Goal: Information Seeking & Learning: Learn about a topic

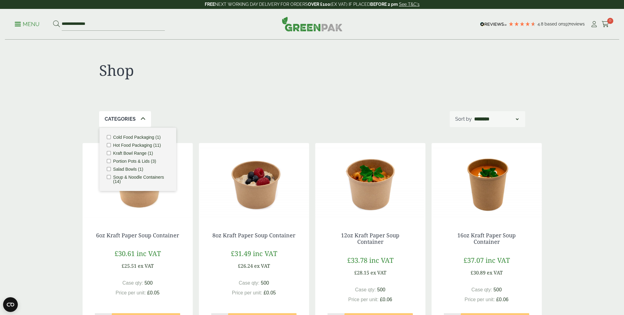
click at [129, 144] on label "Hot Food Packaging (11)" at bounding box center [137, 145] width 48 height 4
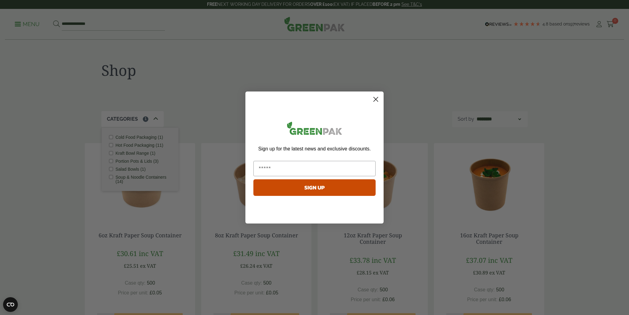
click at [258, 126] on img "POPUP Form" at bounding box center [314, 129] width 122 height 21
click at [374, 101] on icon "Close dialog" at bounding box center [376, 99] width 4 height 4
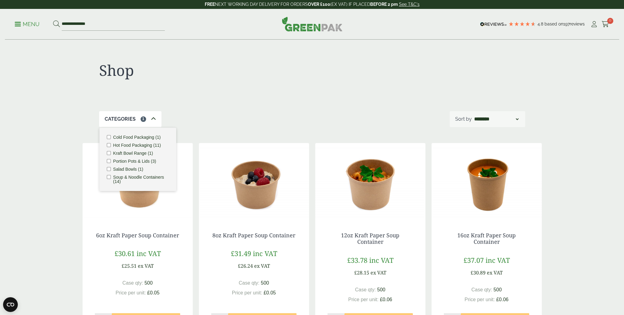
click at [26, 25] on p "Menu" at bounding box center [27, 24] width 25 height 7
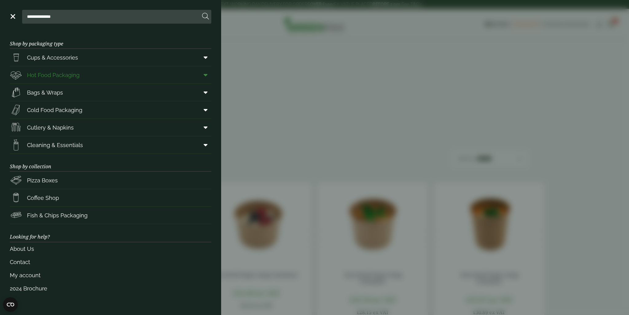
click at [43, 76] on span "Hot Food Packaging" at bounding box center [53, 75] width 52 height 8
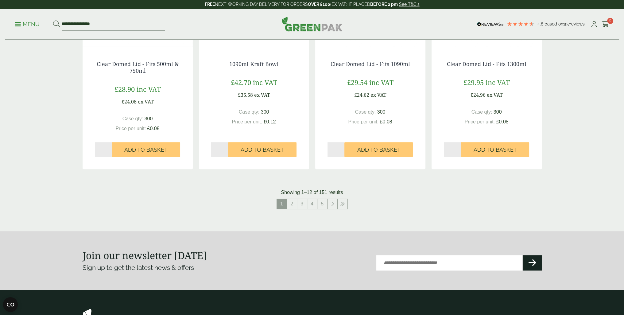
scroll to position [614, 0]
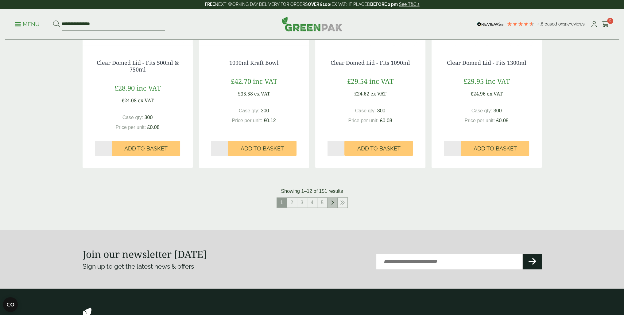
click at [330, 205] on link at bounding box center [333, 203] width 10 height 10
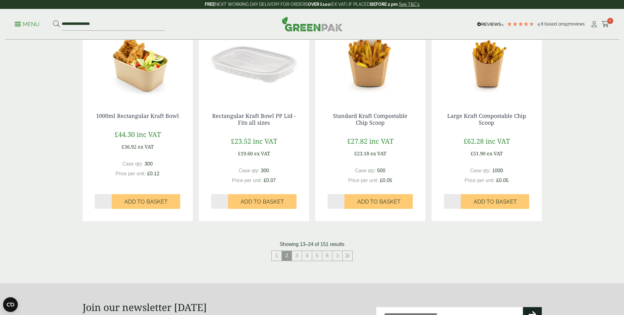
scroll to position [614, 0]
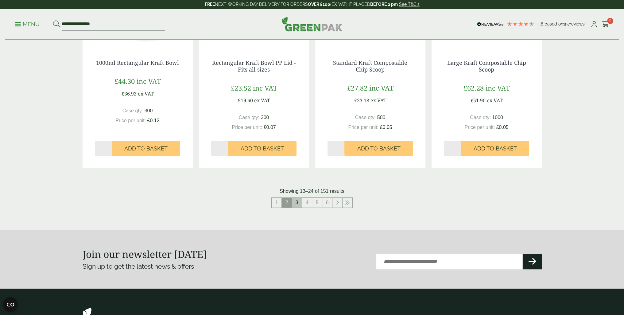
click at [297, 204] on link "3" at bounding box center [297, 203] width 10 height 10
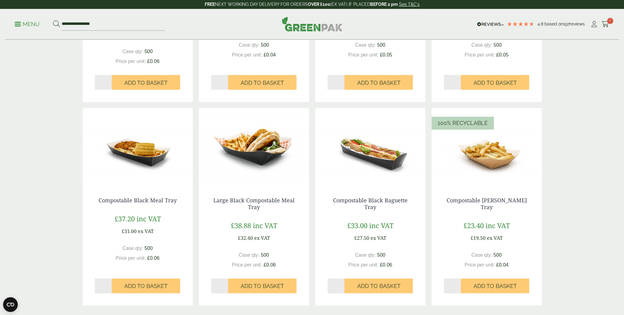
scroll to position [552, 0]
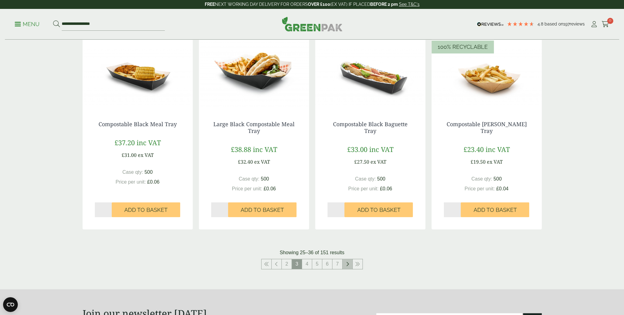
click at [347, 263] on icon at bounding box center [347, 264] width 3 height 5
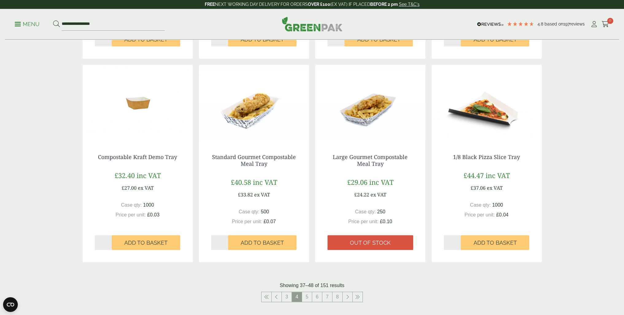
scroll to position [645, 0]
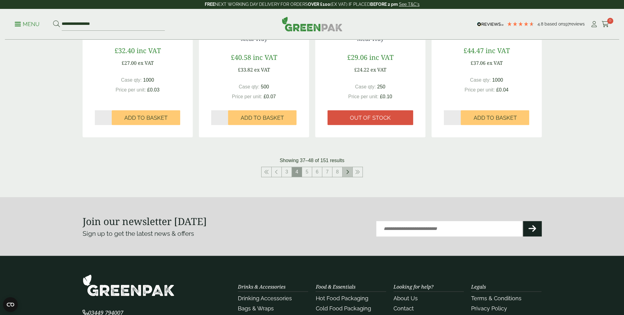
click at [344, 175] on link at bounding box center [348, 172] width 10 height 10
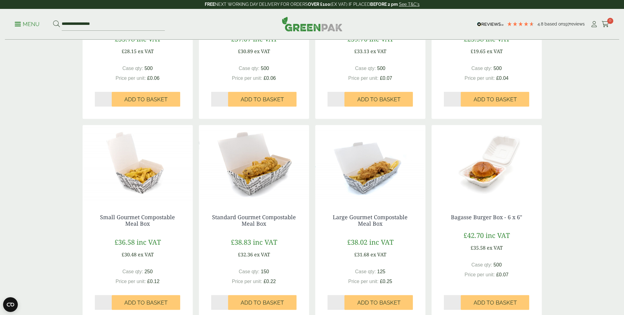
scroll to position [583, 0]
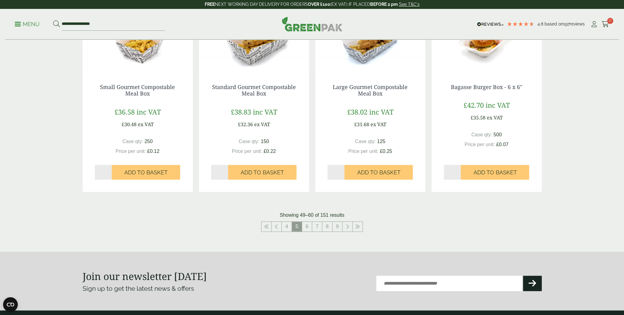
click at [346, 230] on link at bounding box center [348, 227] width 10 height 10
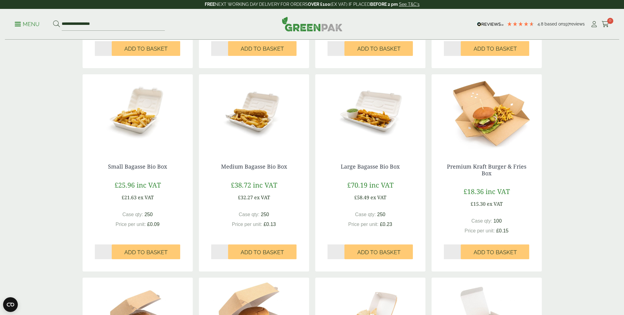
scroll to position [552, 0]
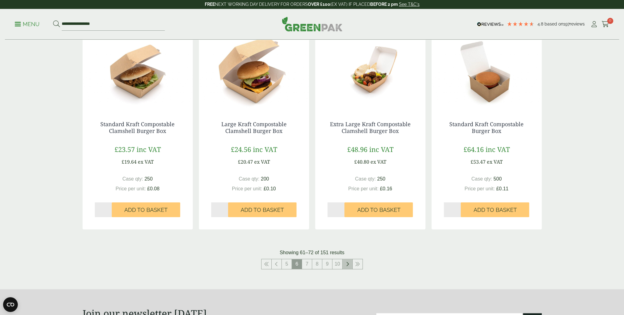
click at [347, 267] on link at bounding box center [348, 264] width 10 height 10
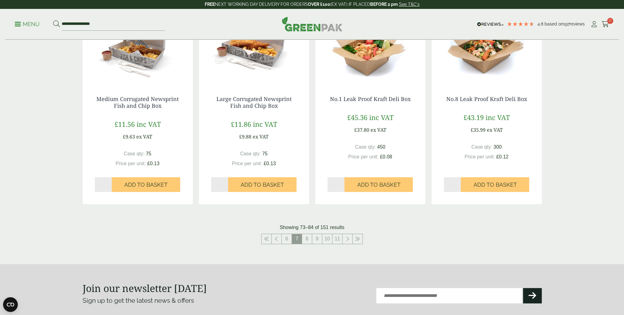
scroll to position [583, 0]
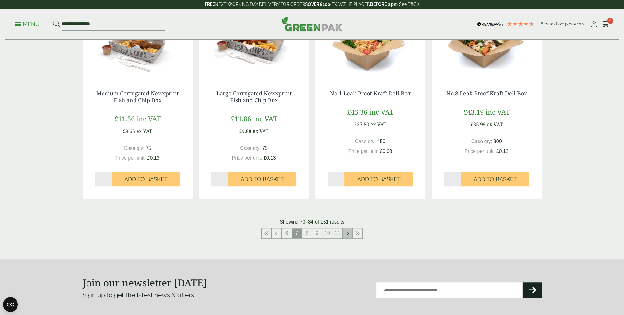
click at [345, 236] on link at bounding box center [348, 233] width 10 height 10
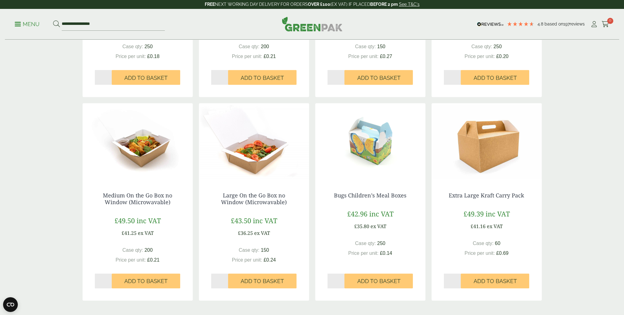
scroll to position [583, 0]
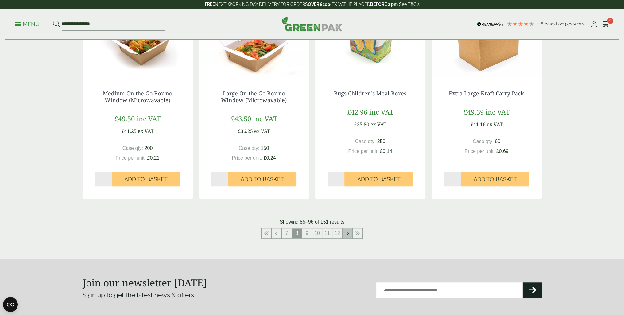
click at [349, 234] on icon at bounding box center [347, 233] width 3 height 5
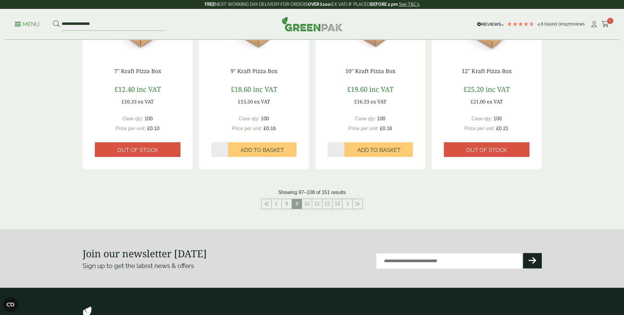
scroll to position [645, 0]
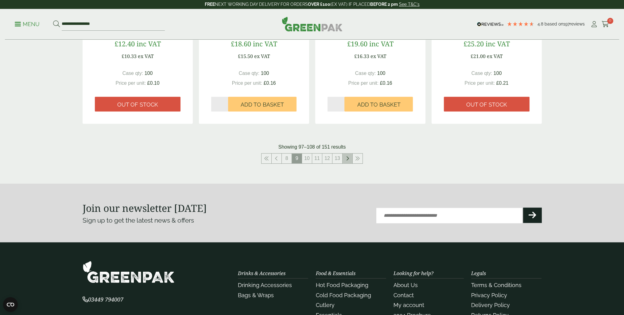
click at [346, 157] on icon at bounding box center [347, 158] width 3 height 5
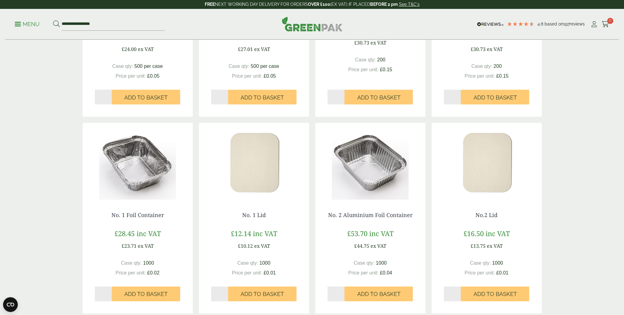
scroll to position [583, 0]
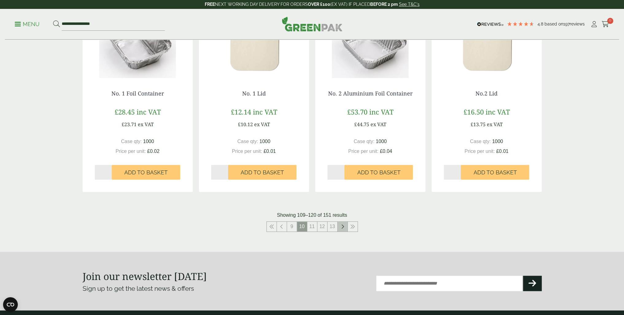
click at [342, 225] on icon at bounding box center [342, 226] width 3 height 5
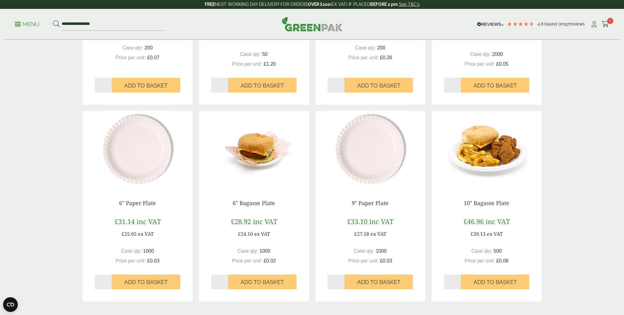
scroll to position [583, 0]
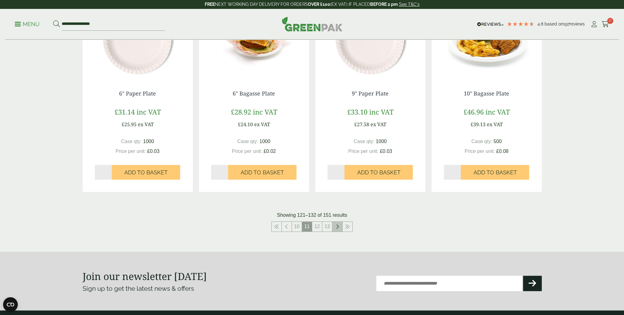
click at [336, 227] on icon at bounding box center [337, 226] width 3 height 5
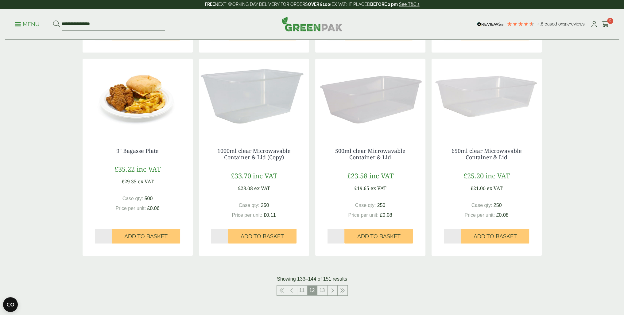
scroll to position [552, 0]
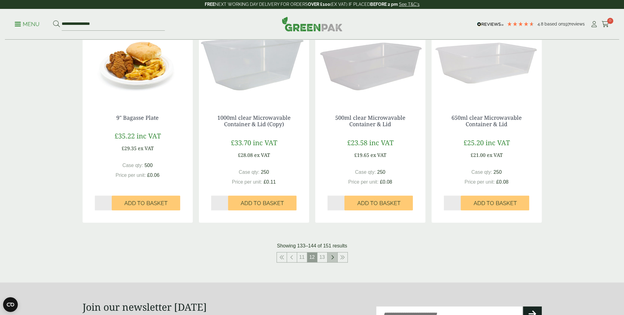
click at [333, 258] on icon at bounding box center [332, 257] width 3 height 5
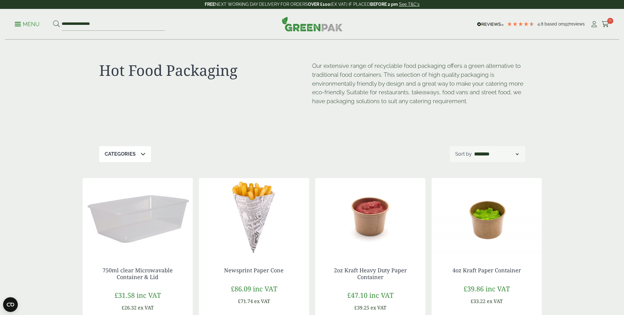
click at [134, 152] on p "Categories" at bounding box center [120, 153] width 31 height 7
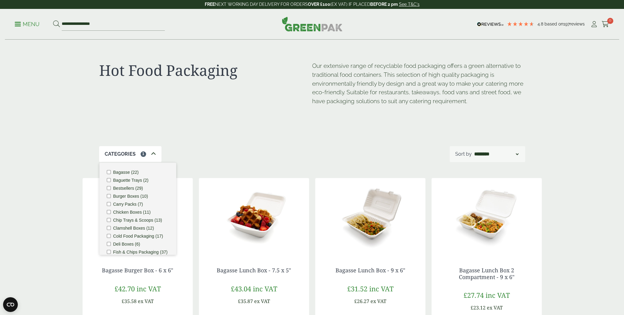
click at [242, 128] on div "Hot Food Packaging Our extensive range of recyclable food packaging offers a gr…" at bounding box center [312, 93] width 426 height 106
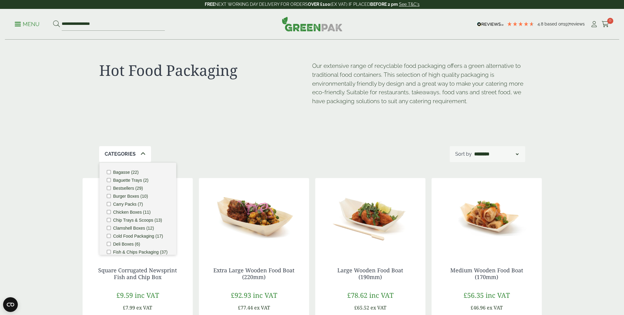
click at [141, 153] on icon at bounding box center [143, 153] width 5 height 5
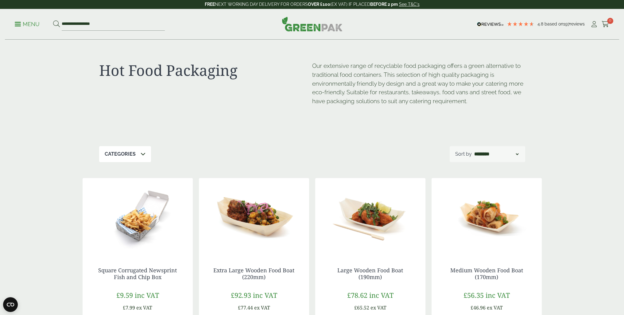
click at [178, 145] on div "Hot Food Packaging Our extensive range of recyclable food packaging offers a gr…" at bounding box center [312, 93] width 426 height 106
click at [142, 153] on icon at bounding box center [143, 153] width 5 height 5
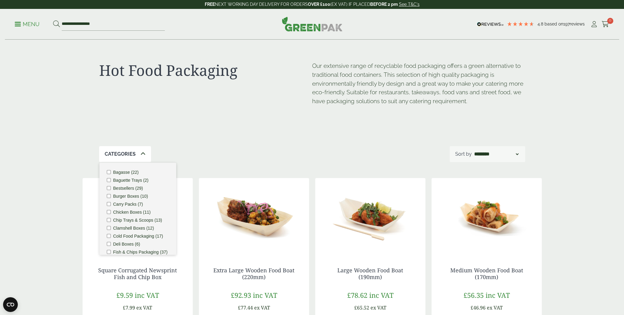
click at [198, 128] on div "Hot Food Packaging Our extensive range of recyclable food packaging offers a gr…" at bounding box center [312, 93] width 426 height 106
click at [210, 127] on div "Hot Food Packaging Our extensive range of recyclable food packaging offers a gr…" at bounding box center [312, 93] width 426 height 106
click at [71, 26] on input "**********" at bounding box center [113, 24] width 103 height 13
click at [233, 52] on div "Hot Food Packaging Our extensive range of recyclable food packaging offers a gr…" at bounding box center [312, 93] width 426 height 106
click at [319, 29] on img at bounding box center [312, 24] width 61 height 15
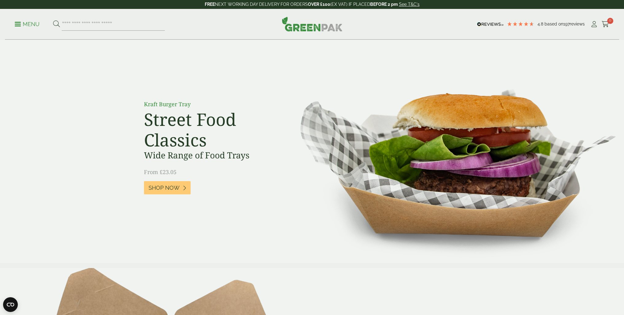
click at [28, 21] on p "Menu" at bounding box center [27, 24] width 25 height 7
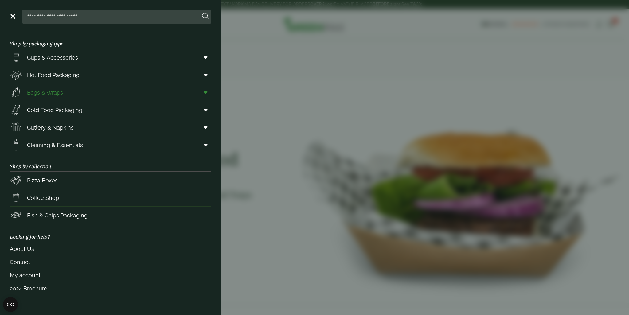
click at [37, 91] on span "Bags & Wraps" at bounding box center [45, 92] width 36 height 8
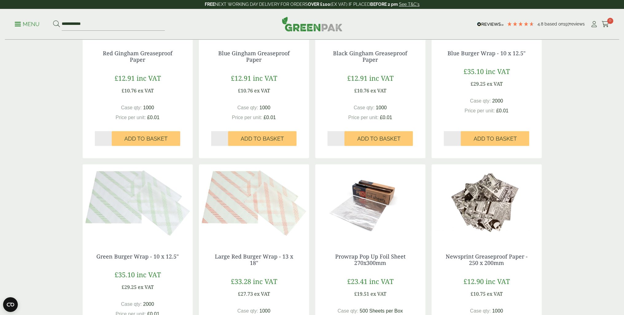
scroll to position [614, 0]
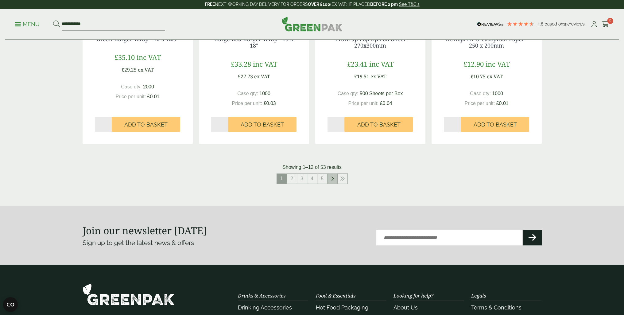
click at [334, 180] on link at bounding box center [333, 179] width 10 height 10
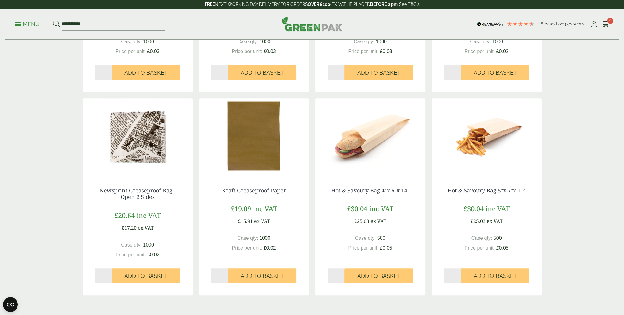
scroll to position [552, 0]
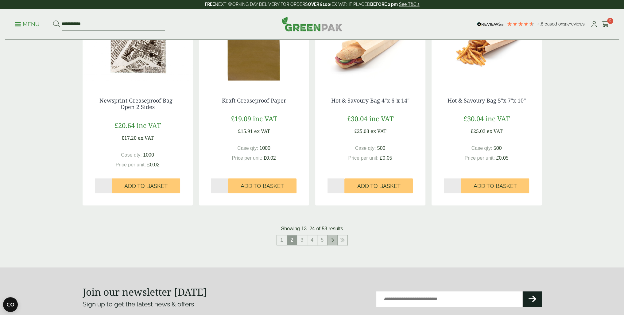
click at [331, 238] on icon at bounding box center [332, 240] width 3 height 5
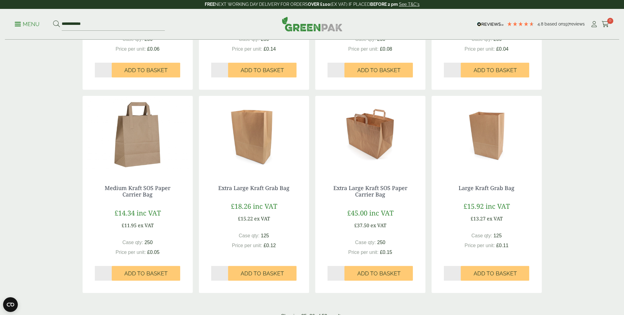
scroll to position [583, 0]
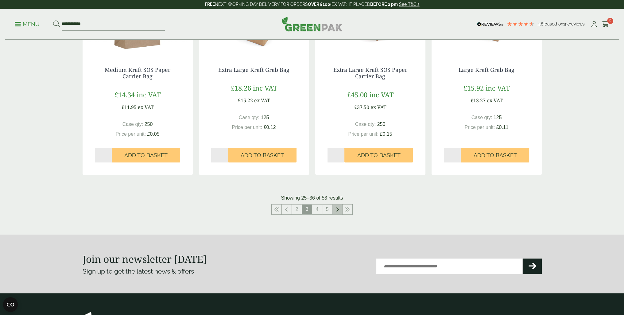
click at [338, 210] on icon at bounding box center [337, 209] width 3 height 5
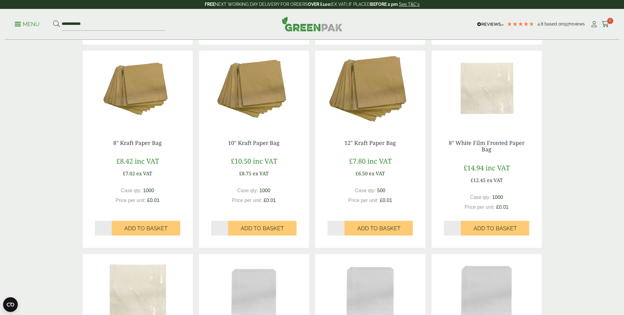
scroll to position [645, 0]
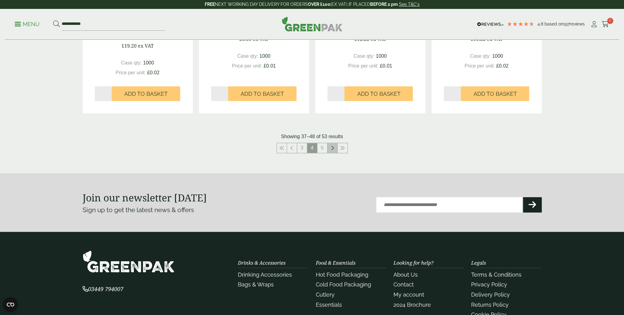
click at [334, 147] on link at bounding box center [333, 148] width 10 height 10
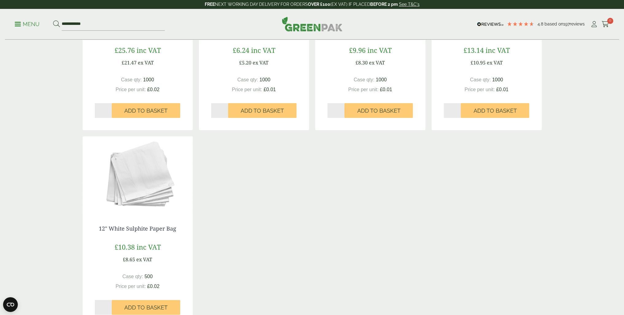
scroll to position [338, 0]
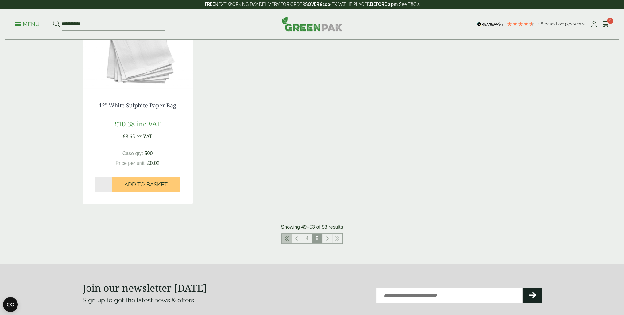
click at [286, 238] on icon at bounding box center [286, 238] width 5 height 5
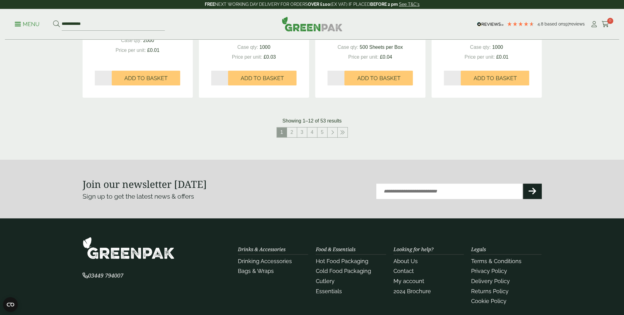
scroll to position [675, 0]
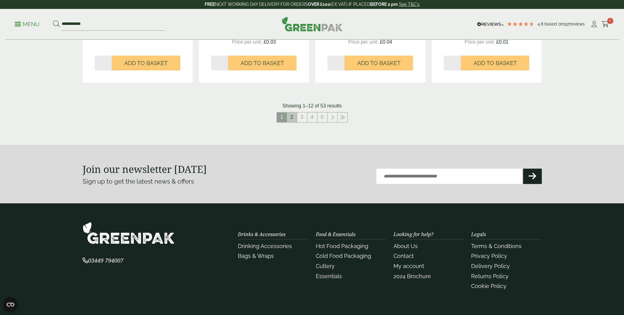
click at [292, 120] on link "2" at bounding box center [292, 117] width 10 height 10
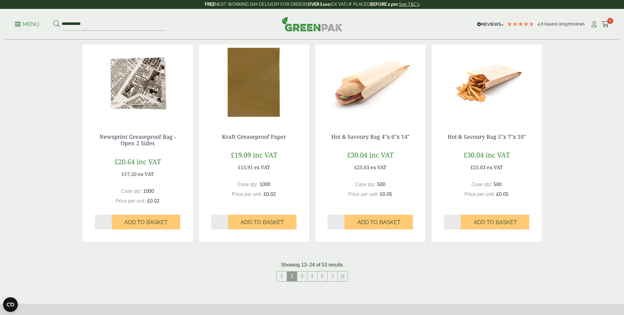
scroll to position [614, 0]
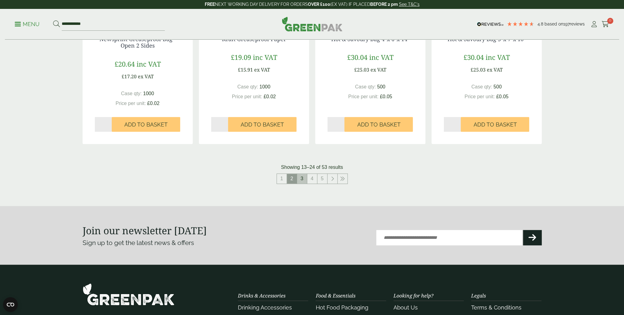
click at [302, 178] on link "3" at bounding box center [302, 179] width 10 height 10
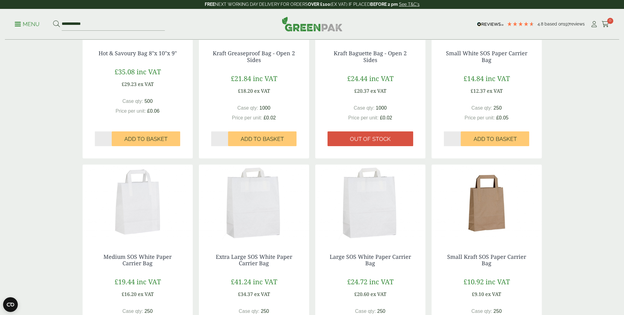
scroll to position [338, 0]
